Goal: Task Accomplishment & Management: Manage account settings

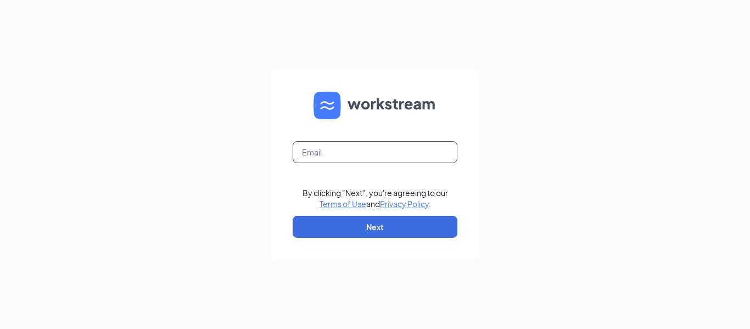
click at [378, 153] on input "text" at bounding box center [375, 152] width 165 height 22
type input "[EMAIL_ADDRESS][DOMAIN_NAME]"
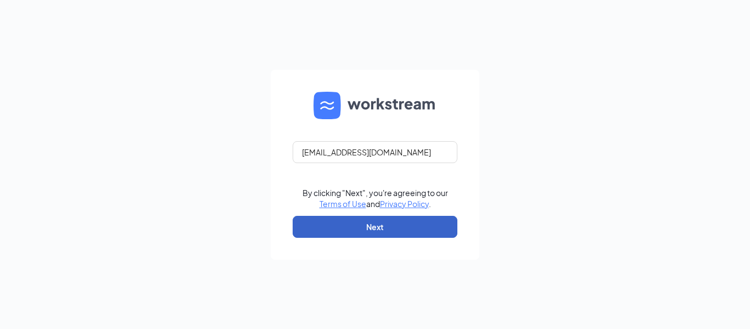
click at [395, 223] on button "Next" at bounding box center [375, 227] width 165 height 22
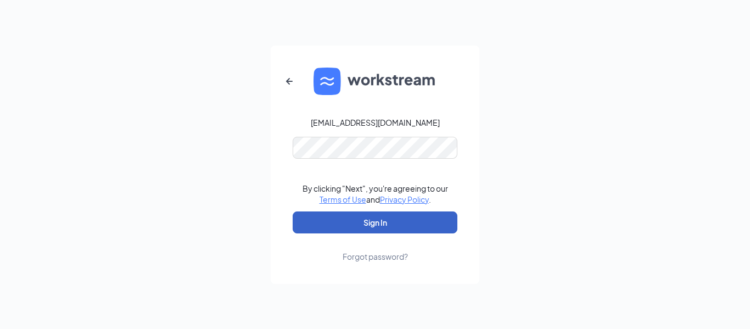
click at [395, 225] on button "Sign In" at bounding box center [375, 222] width 165 height 22
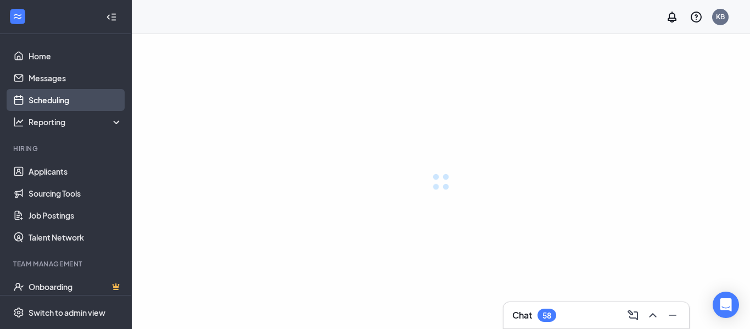
click at [47, 94] on link "Scheduling" at bounding box center [76, 100] width 94 height 22
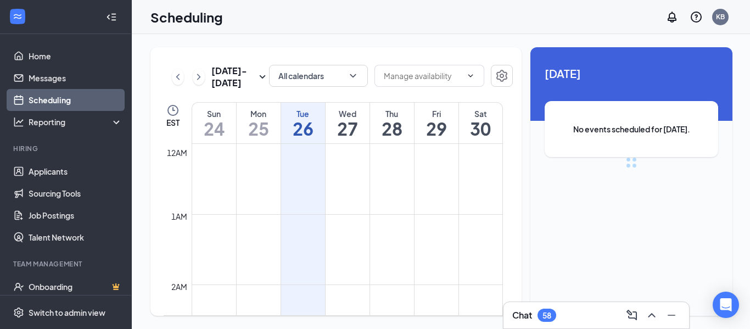
scroll to position [540, 0]
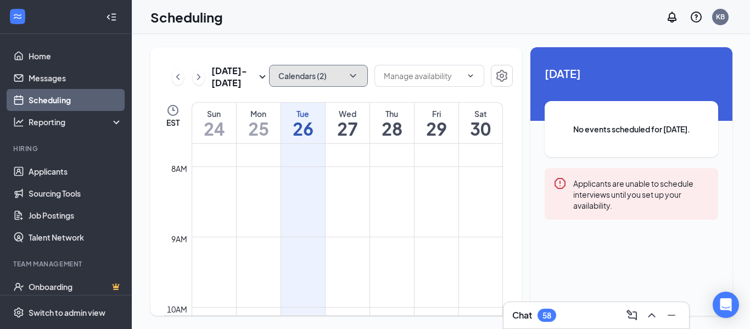
click at [353, 75] on icon "ChevronDown" at bounding box center [352, 75] width 11 height 11
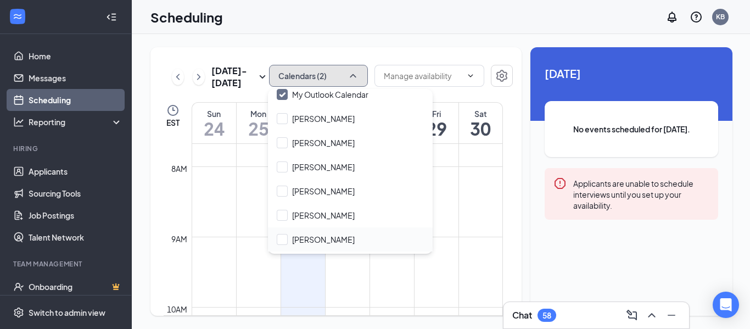
scroll to position [110, 0]
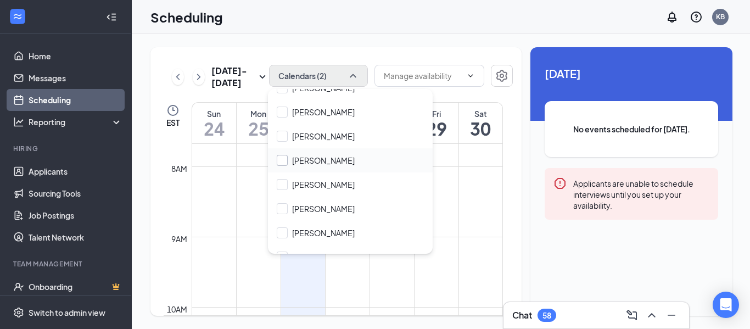
click at [314, 160] on input "[PERSON_NAME]" at bounding box center [316, 160] width 78 height 11
checkbox input "true"
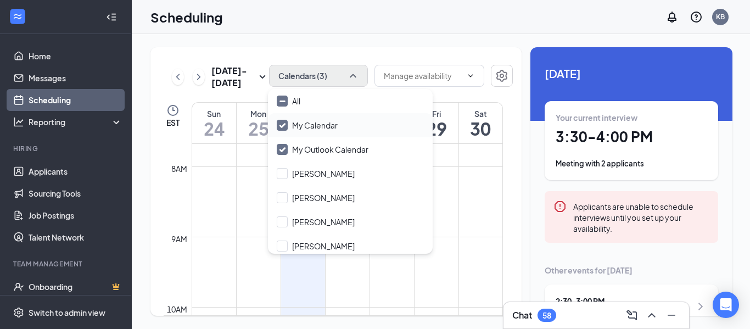
click at [283, 125] on input "My Calendar" at bounding box center [307, 125] width 61 height 11
checkbox input "false"
click at [281, 149] on input "My Outlook Calendar" at bounding box center [323, 149] width 92 height 11
checkbox input "false"
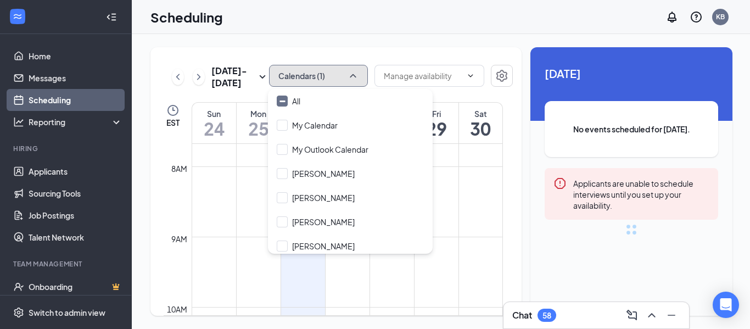
click at [351, 75] on icon "ChevronUp" at bounding box center [353, 75] width 6 height 3
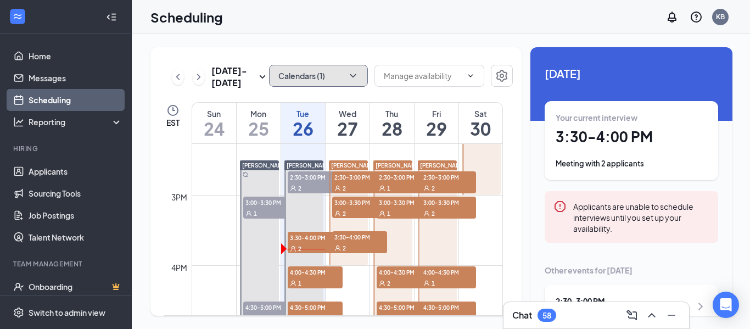
scroll to position [979, 0]
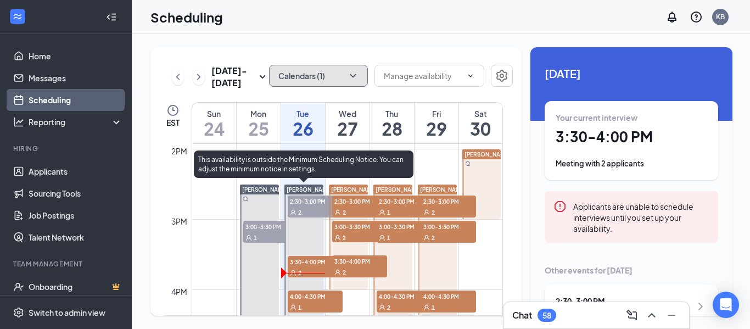
click at [314, 199] on span "2:30-3:00 PM" at bounding box center [315, 200] width 55 height 11
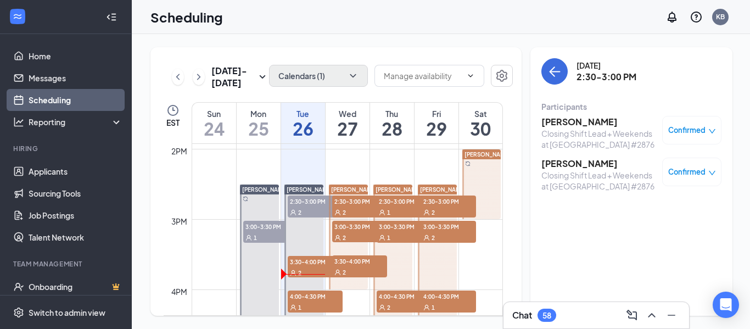
click at [708, 128] on icon "down" at bounding box center [712, 131] width 8 height 8
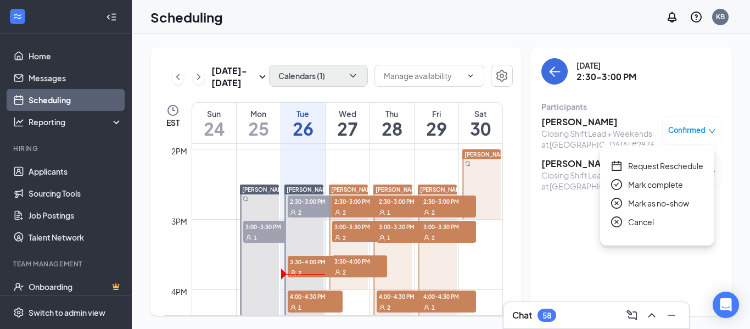
click at [658, 203] on span "Mark as no-show" at bounding box center [658, 203] width 61 height 12
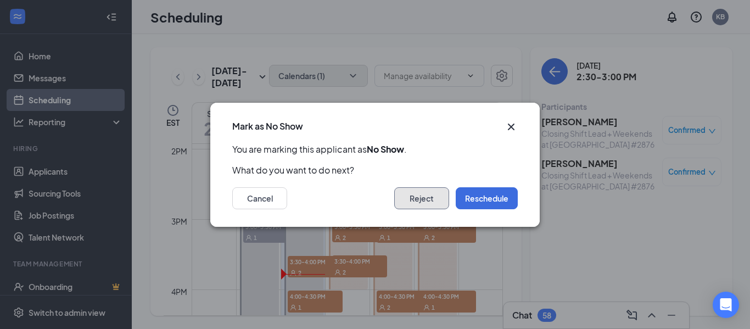
click at [429, 198] on button "Reject" at bounding box center [421, 198] width 55 height 22
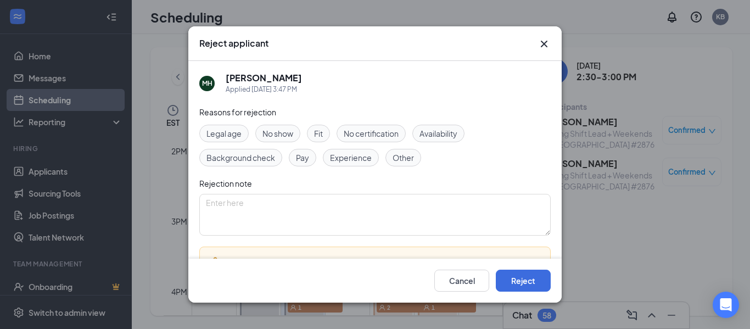
click at [284, 131] on span "No show" at bounding box center [277, 133] width 31 height 12
click at [291, 209] on textarea at bounding box center [374, 215] width 351 height 42
type textarea "Did not show for interview"
click at [518, 281] on button "Reject" at bounding box center [523, 281] width 55 height 22
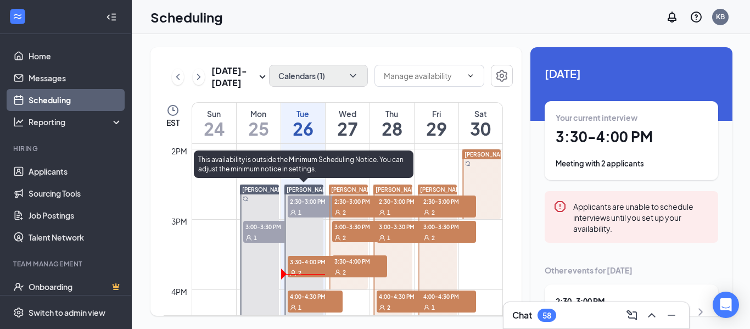
scroll to position [1034, 0]
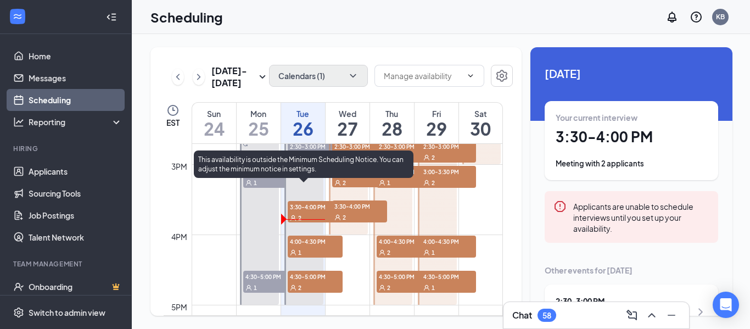
click at [307, 205] on span "3:30-4:00 PM" at bounding box center [315, 206] width 55 height 11
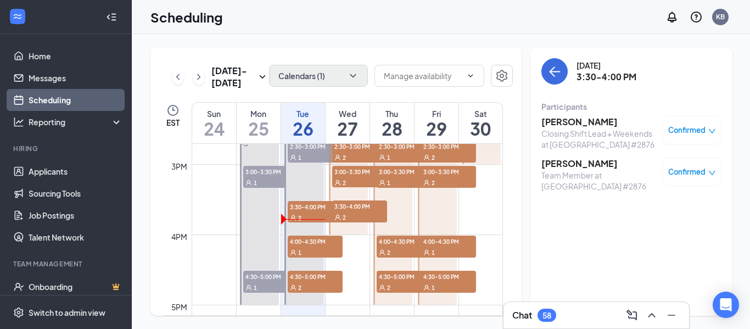
click at [708, 131] on icon "down" at bounding box center [712, 131] width 8 height 8
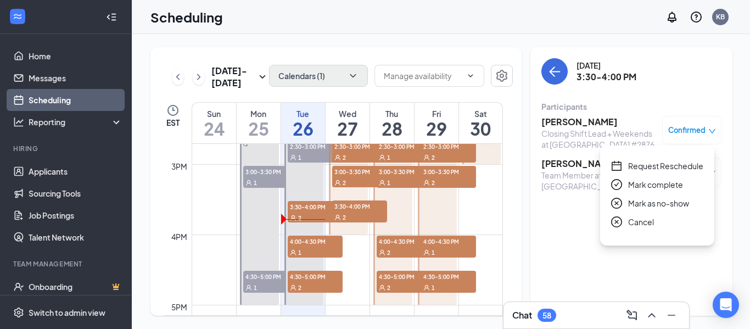
click at [658, 202] on span "Mark as no-show" at bounding box center [658, 203] width 61 height 12
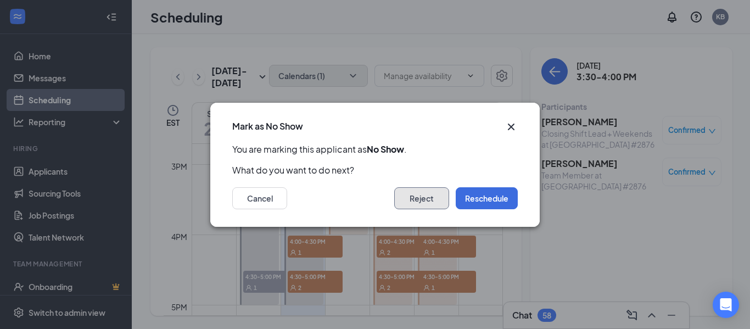
click at [436, 197] on button "Reject" at bounding box center [421, 198] width 55 height 22
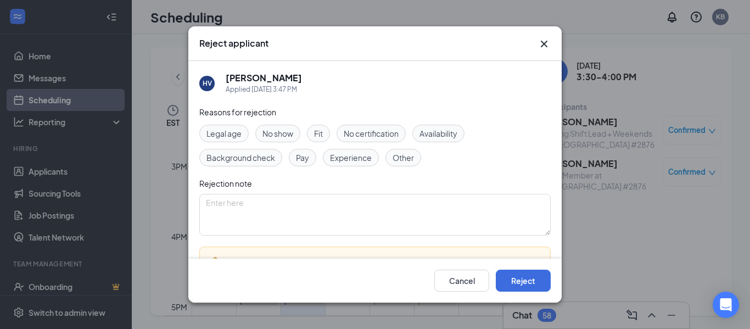
click at [293, 134] on span "No show" at bounding box center [277, 133] width 31 height 12
click at [303, 205] on textarea at bounding box center [374, 215] width 351 height 42
type textarea "N"
type textarea "Did not show for interview"
click at [515, 275] on button "Reject" at bounding box center [523, 281] width 55 height 22
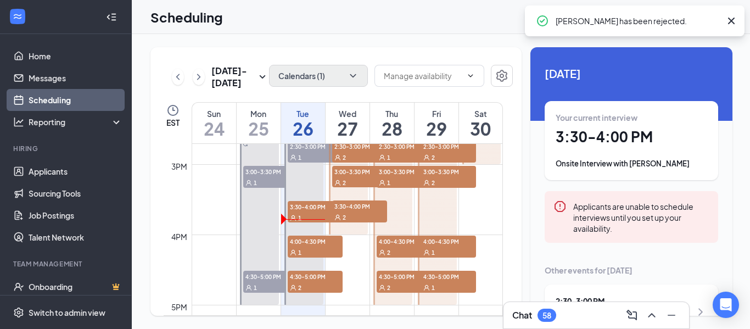
scroll to position [979, 0]
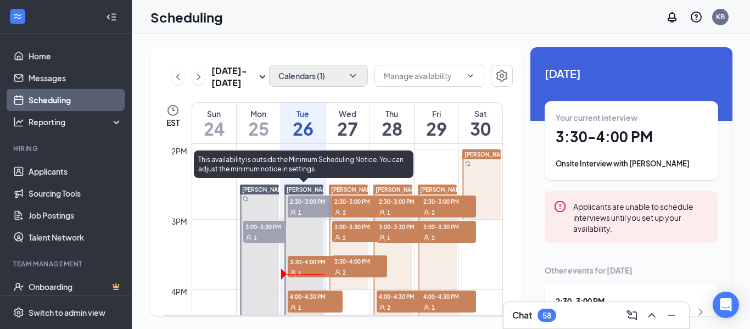
click at [319, 261] on span "3:30-4:00 PM" at bounding box center [315, 261] width 55 height 11
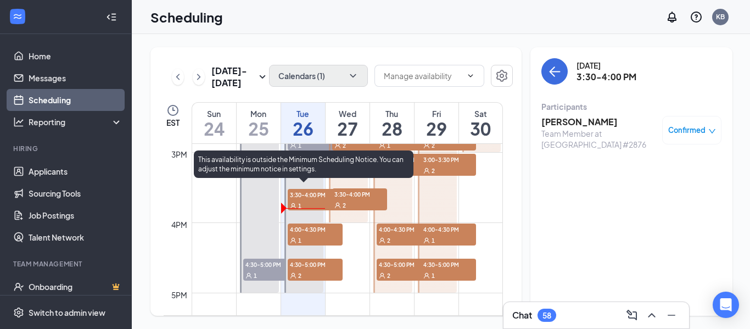
scroll to position [1034, 0]
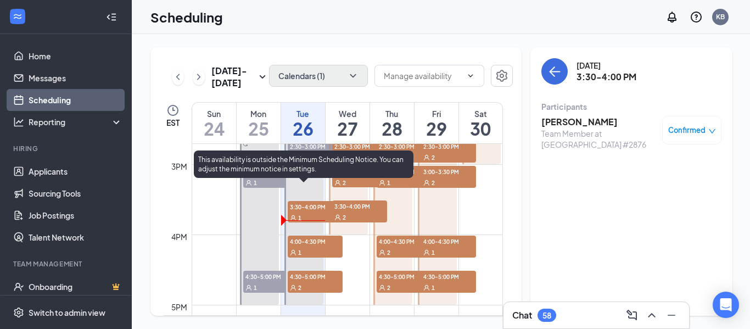
click at [314, 242] on span "4:00-4:30 PM" at bounding box center [315, 240] width 55 height 11
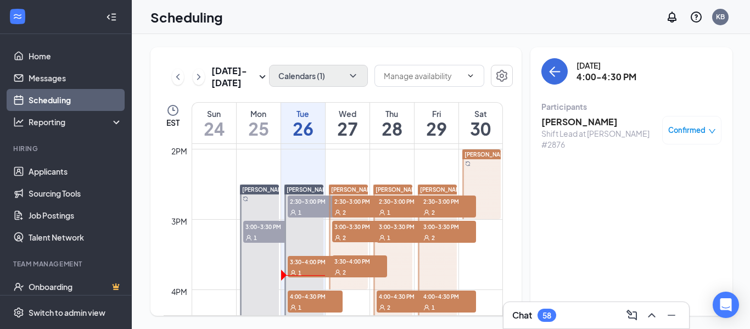
click at [258, 223] on span "3:00-3:30 PM" at bounding box center [270, 226] width 55 height 11
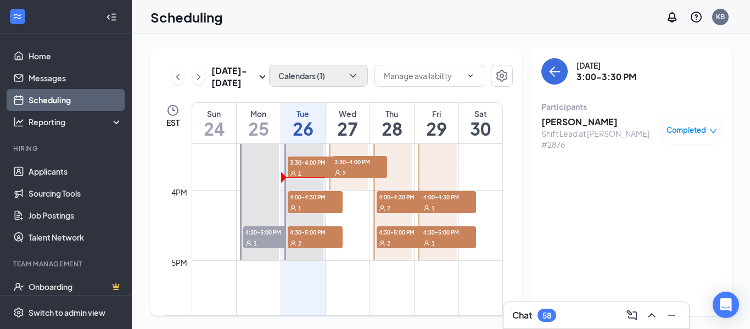
scroll to position [1089, 0]
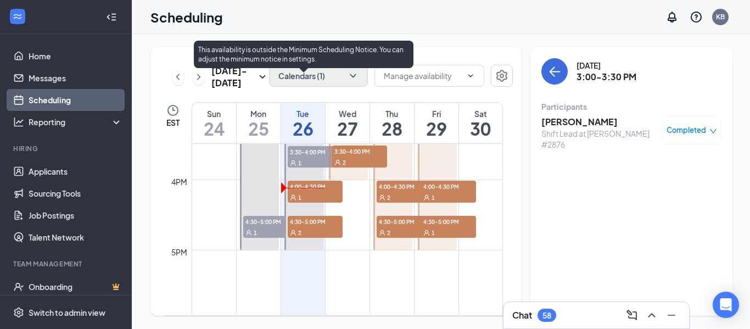
click at [307, 184] on span "4:00-4:30 PM" at bounding box center [315, 186] width 55 height 11
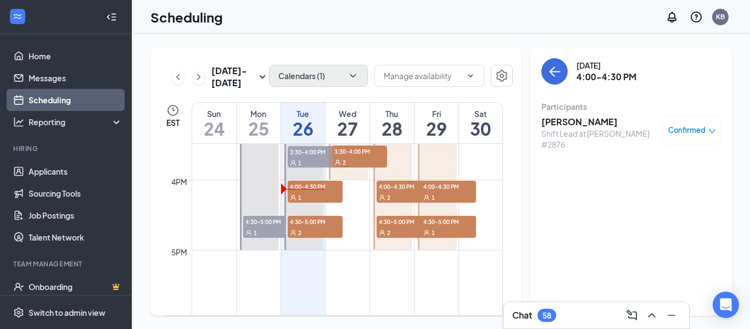
click at [710, 127] on icon "down" at bounding box center [712, 131] width 8 height 8
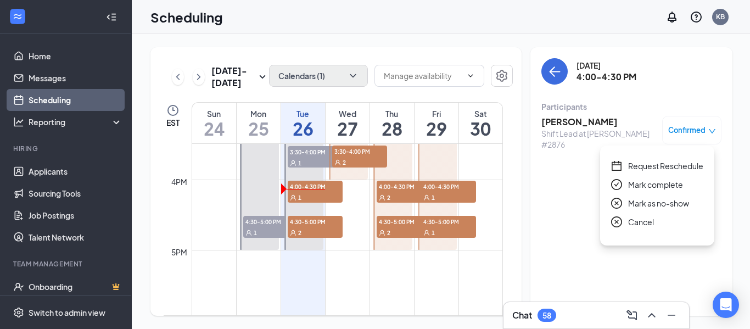
click at [663, 201] on span "Mark as no-show" at bounding box center [658, 203] width 61 height 12
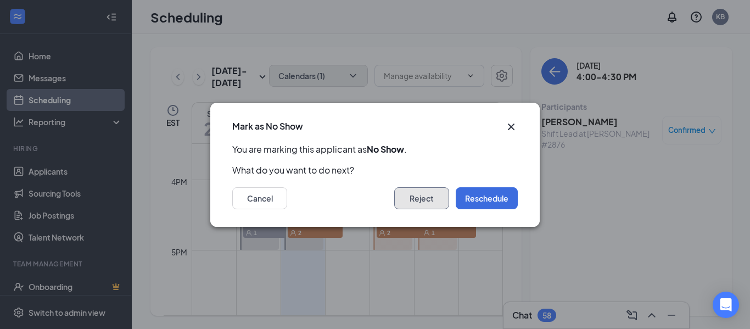
click at [424, 202] on button "Reject" at bounding box center [421, 198] width 55 height 22
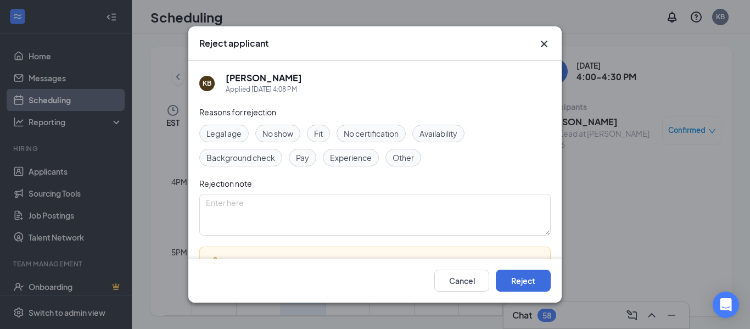
click at [296, 134] on div "No show" at bounding box center [277, 134] width 45 height 18
click at [323, 195] on textarea at bounding box center [374, 215] width 351 height 42
type textarea "Did not show for interview"
click at [521, 285] on button "Reject" at bounding box center [523, 281] width 55 height 22
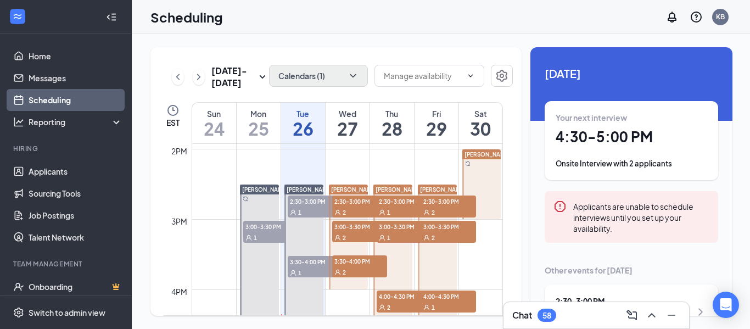
scroll to position [1143, 0]
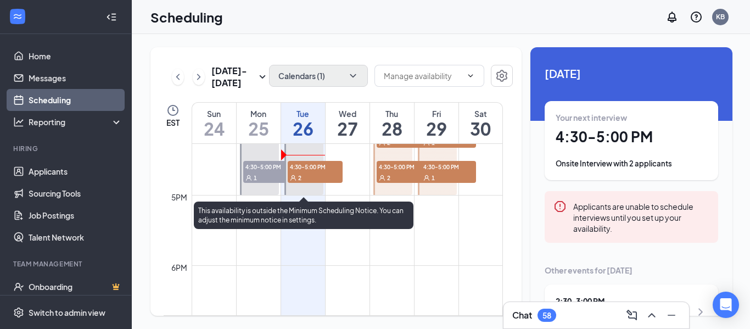
click at [309, 166] on span "4:30-5:00 PM" at bounding box center [315, 166] width 55 height 11
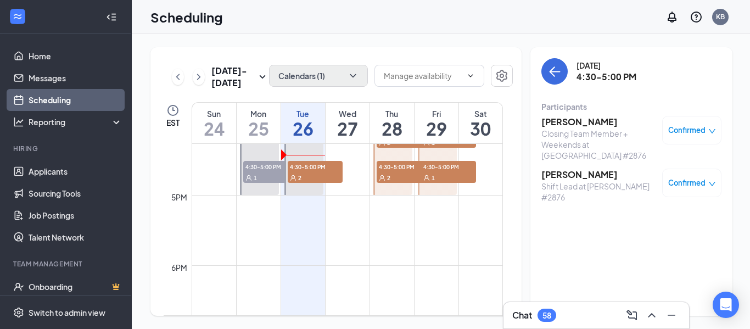
click at [708, 180] on icon "down" at bounding box center [712, 184] width 8 height 8
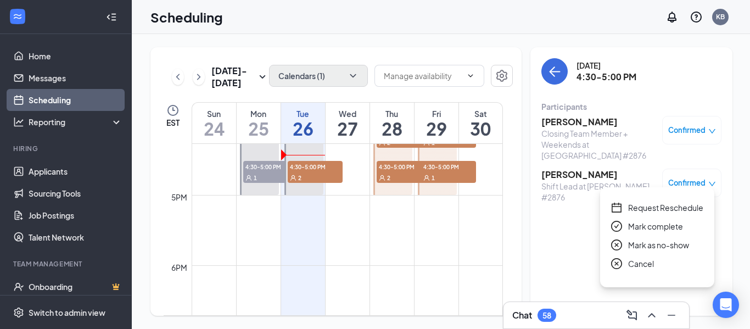
click at [575, 233] on div "[DATE] 4:30-5:00 PM Participants [PERSON_NAME] Closing Team Member + Weekends a…" at bounding box center [631, 181] width 202 height 268
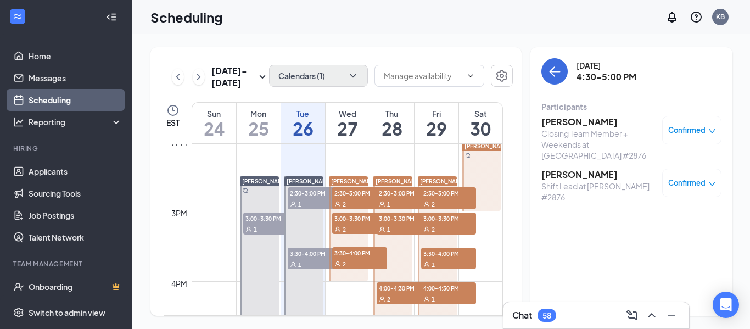
scroll to position [1089, 0]
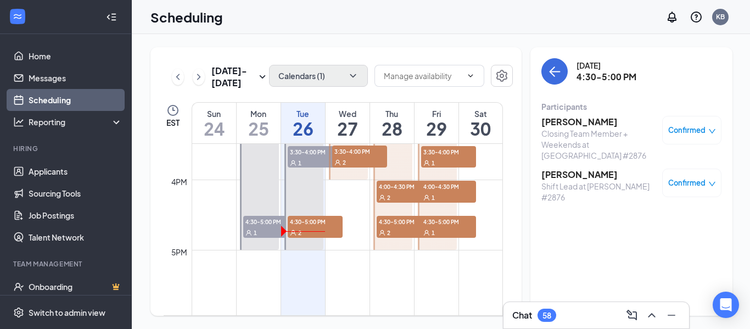
click at [708, 128] on icon "down" at bounding box center [712, 131] width 8 height 8
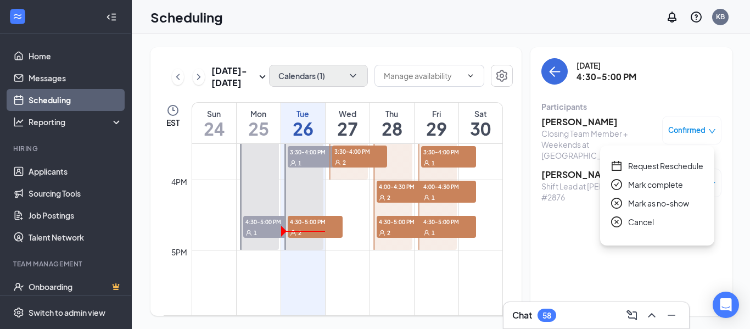
click at [666, 199] on span "Mark as no-show" at bounding box center [658, 203] width 61 height 12
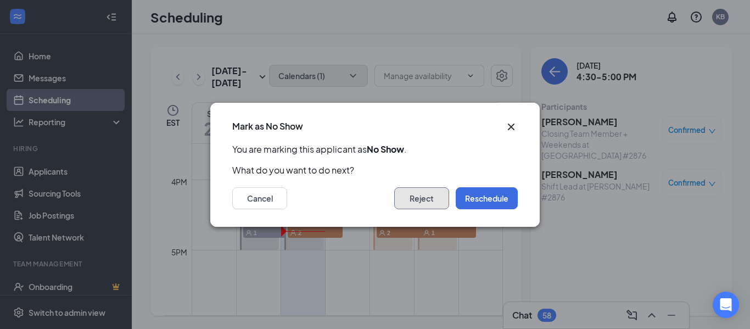
click at [427, 189] on button "Reject" at bounding box center [421, 198] width 55 height 22
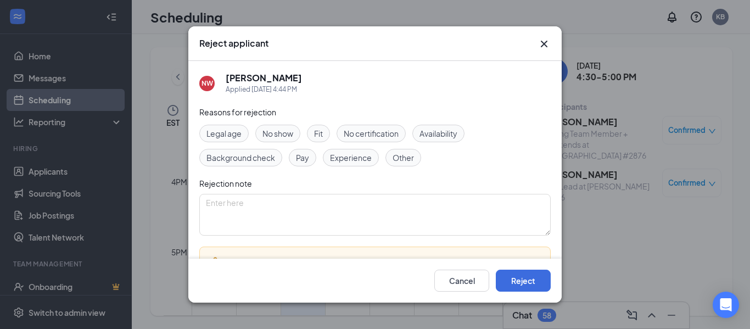
click at [271, 130] on span "No show" at bounding box center [277, 133] width 31 height 12
click at [312, 214] on textarea at bounding box center [374, 215] width 351 height 42
type textarea "Did not show for interview"
click at [530, 288] on button "Reject" at bounding box center [523, 281] width 55 height 22
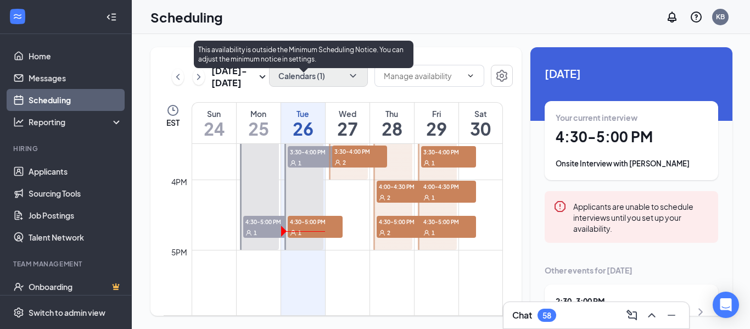
click at [311, 217] on span "4:30-5:00 PM" at bounding box center [315, 221] width 55 height 11
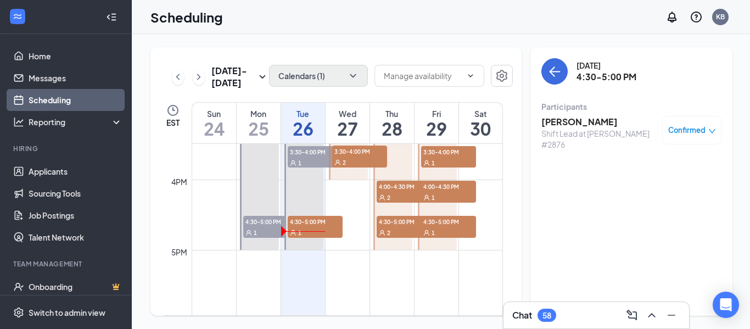
click at [694, 121] on div "Confirmed" at bounding box center [691, 130] width 59 height 29
click at [685, 130] on span "Confirmed" at bounding box center [686, 130] width 37 height 11
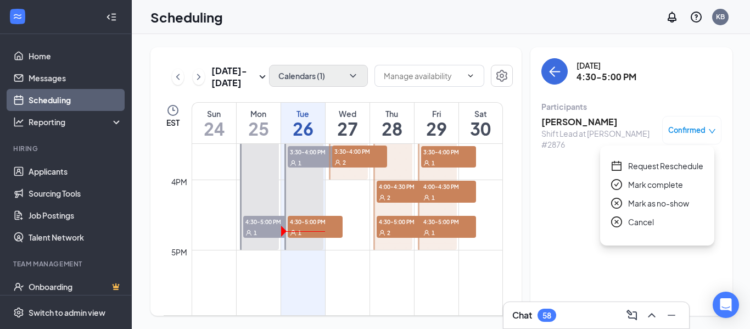
click at [655, 200] on span "Mark as no-show" at bounding box center [658, 203] width 61 height 12
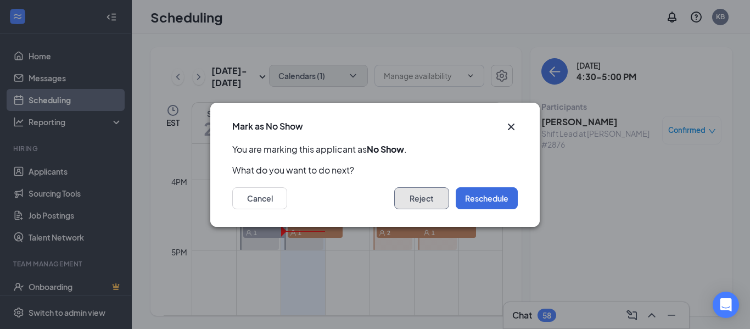
click at [435, 201] on button "Reject" at bounding box center [421, 198] width 55 height 22
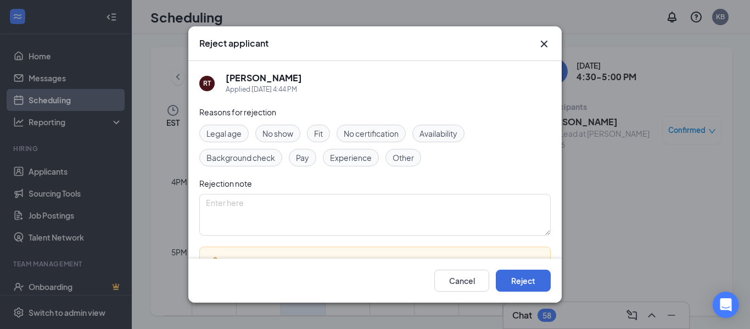
click at [284, 133] on span "No show" at bounding box center [277, 133] width 31 height 12
click at [301, 203] on textarea at bounding box center [374, 215] width 351 height 42
type textarea "Hired in [GEOGRAPHIC_DATA]"
click at [546, 282] on button "Reject" at bounding box center [523, 281] width 55 height 22
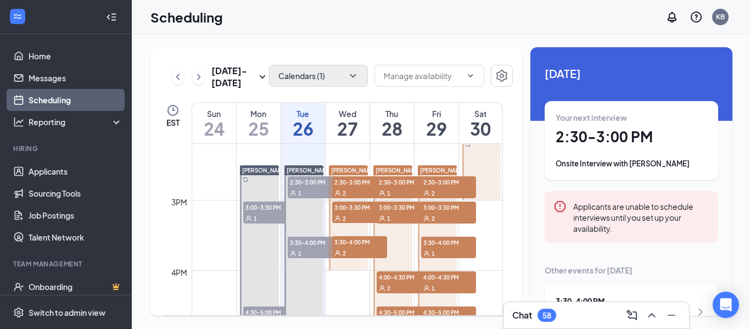
scroll to position [979, 0]
